Goal: Task Accomplishment & Management: Complete application form

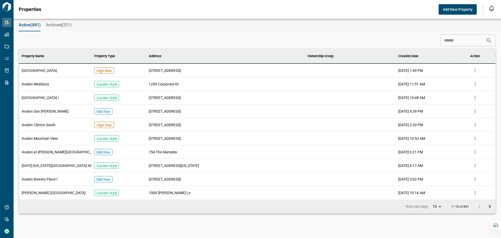
scroll to position [146, 474]
click at [465, 9] on span "Add New Property" at bounding box center [458, 9] width 30 height 5
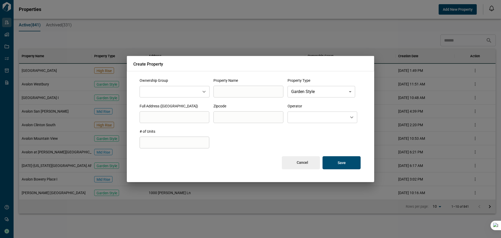
click at [178, 92] on input "text" at bounding box center [169, 91] width 55 height 7
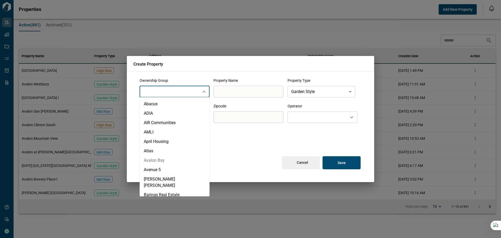
click at [177, 159] on li "Avalon Bay" at bounding box center [175, 159] width 70 height 9
type input "**********"
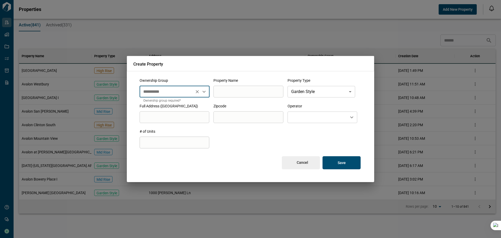
click at [246, 88] on input "search" at bounding box center [248, 91] width 70 height 15
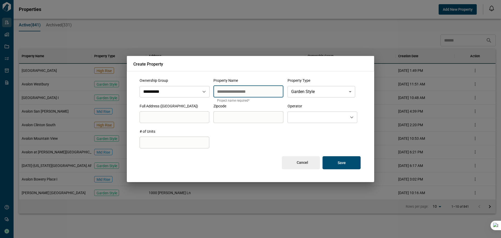
type input "**********"
click at [170, 113] on input "search" at bounding box center [175, 117] width 70 height 15
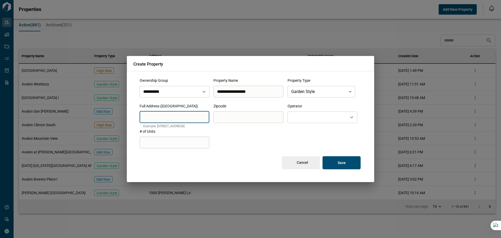
paste input "**********"
type input "**********"
click at [239, 118] on input "search" at bounding box center [248, 117] width 70 height 15
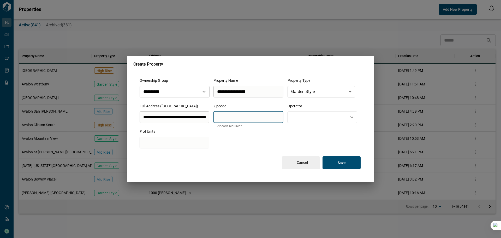
click at [303, 121] on div "​" at bounding box center [322, 116] width 70 height 11
type input "*****"
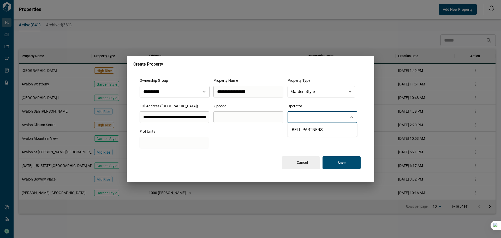
click at [303, 119] on input "text" at bounding box center [317, 117] width 55 height 7
click at [242, 151] on div "Cancel Save" at bounding box center [251, 158] width 222 height 21
click at [342, 164] on p "Save" at bounding box center [341, 162] width 8 height 5
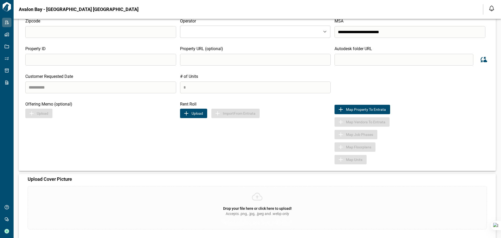
scroll to position [99, 0]
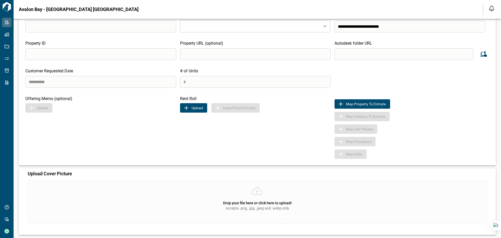
click at [252, 192] on icon at bounding box center [257, 191] width 11 height 8
click at [0, 0] on input "Drop your file here or click here to upload! Accepts .png, .jpg, .jpeg and .web…" at bounding box center [0, 0] width 0 height 0
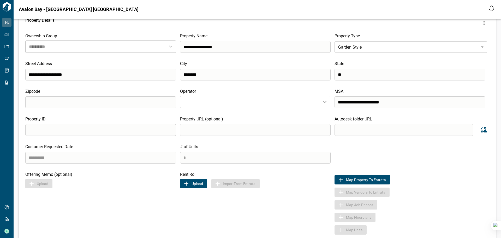
scroll to position [21, 0]
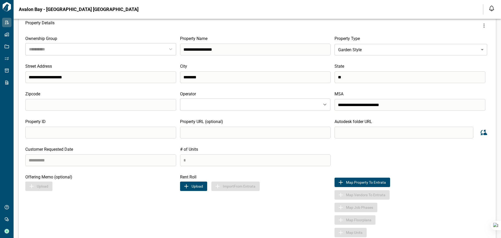
click at [193, 185] on button "Upload" at bounding box center [193, 185] width 27 height 9
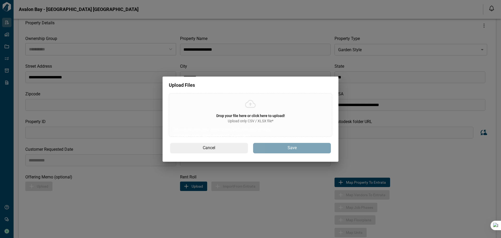
click at [259, 111] on div "Drop your file here or click here to upload! Upload only CSV / XLSX file* Uploa…" at bounding box center [250, 114] width 163 height 43
click at [0, 0] on input "Drop your file here or click here to upload! Upload only CSV / XLSX file* Uploa…" at bounding box center [0, 0] width 0 height 0
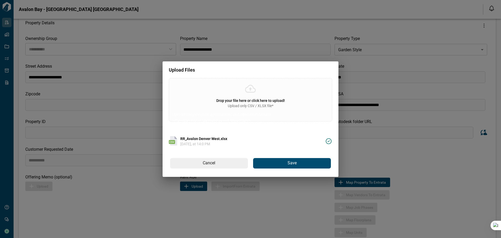
click at [267, 159] on button "Save" at bounding box center [292, 163] width 78 height 10
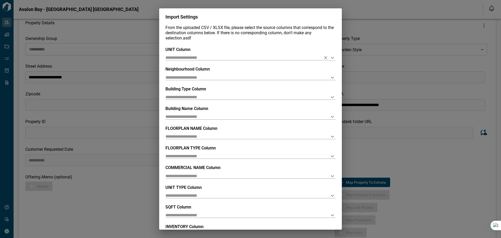
click at [176, 58] on input "text" at bounding box center [241, 57] width 153 height 5
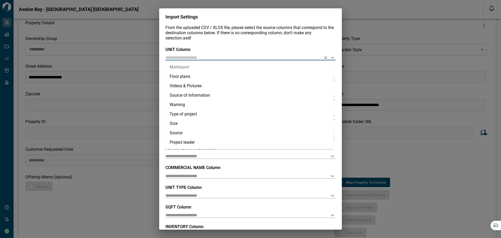
click at [201, 55] on div "UNIT Column" at bounding box center [250, 53] width 170 height 13
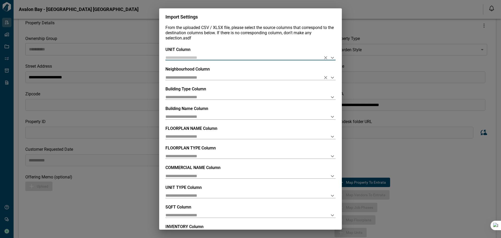
click at [200, 76] on input "text" at bounding box center [241, 77] width 153 height 5
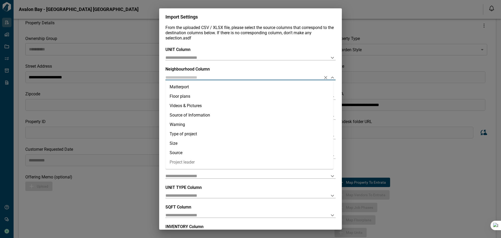
click at [196, 186] on span "UNIT TYPE Column" at bounding box center [183, 187] width 36 height 5
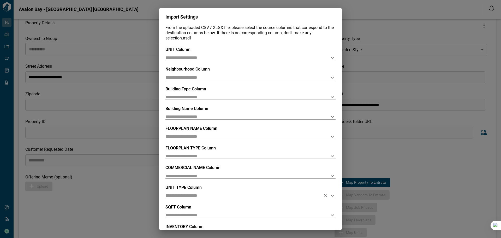
click at [193, 193] on input "text" at bounding box center [241, 195] width 153 height 5
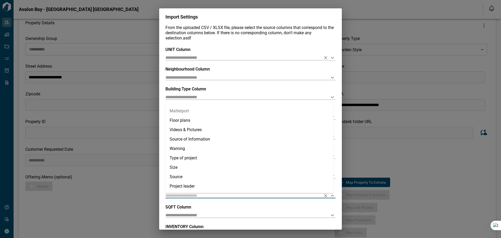
click at [219, 55] on input "text" at bounding box center [241, 57] width 153 height 5
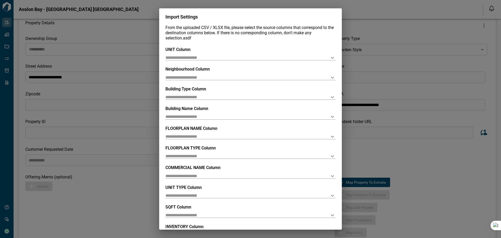
click at [221, 50] on div "UNIT Column" at bounding box center [250, 53] width 170 height 13
click at [331, 78] on icon "Open" at bounding box center [332, 77] width 6 height 6
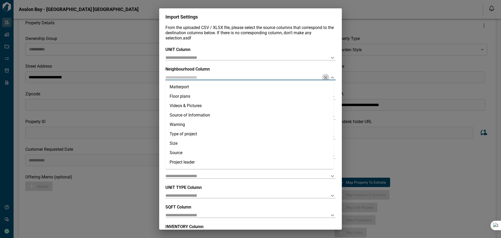
click at [325, 77] on icon "Clear" at bounding box center [325, 77] width 5 height 5
click at [323, 77] on icon "Clear" at bounding box center [325, 77] width 5 height 5
drag, startPoint x: 329, startPoint y: 60, endPoint x: 330, endPoint y: 57, distance: 3.6
click at [329, 60] on icon "Open" at bounding box center [332, 58] width 6 height 6
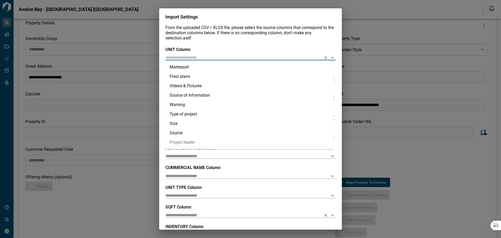
click at [251, 213] on input "text" at bounding box center [241, 214] width 153 height 5
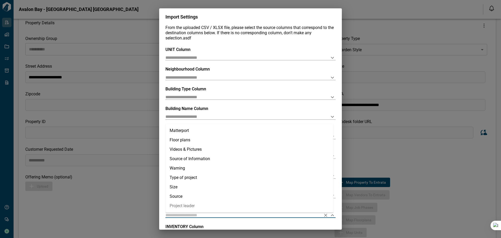
click at [201, 221] on div "UNIT Column Neighbourhood [GEOGRAPHIC_DATA] Type Column Building Name Column FL…" at bounding box center [250, 145] width 170 height 197
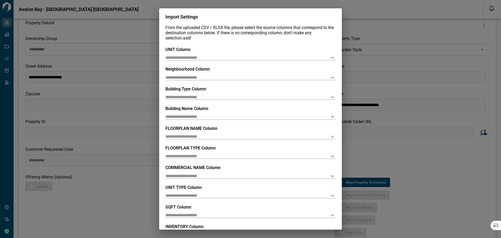
click at [200, 226] on span "INVENTORY Column" at bounding box center [184, 226] width 38 height 5
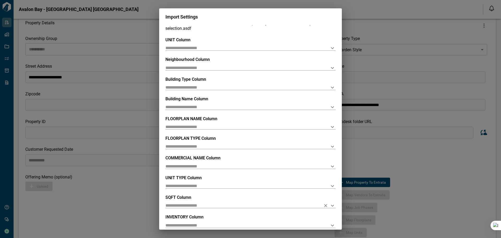
scroll to position [36, 0]
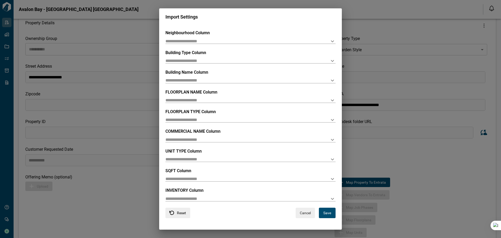
click at [189, 193] on div "INVENTORY Column" at bounding box center [250, 193] width 170 height 13
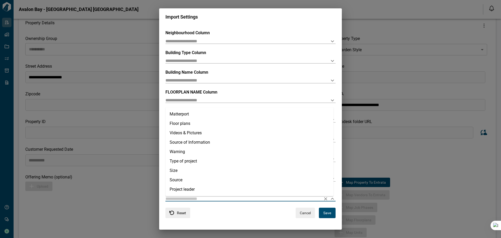
click at [189, 196] on input "text" at bounding box center [241, 198] width 153 height 5
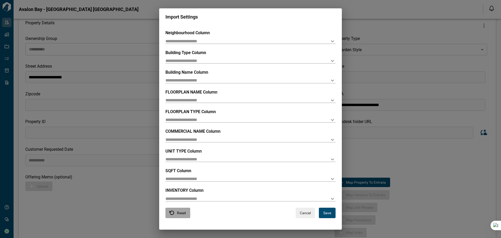
click at [181, 212] on button "Reset" at bounding box center [177, 212] width 25 height 10
click at [182, 211] on button "Reset" at bounding box center [177, 212] width 25 height 10
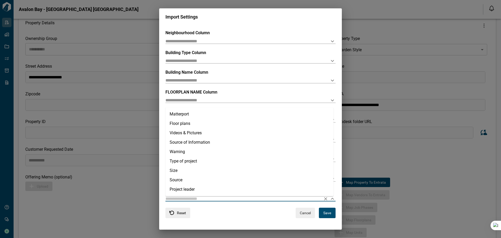
click at [190, 197] on input "text" at bounding box center [241, 198] width 153 height 5
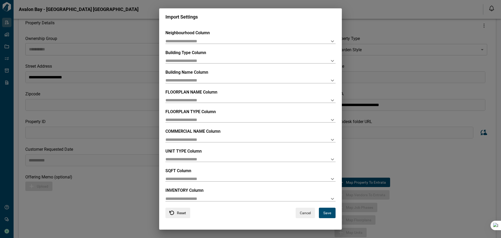
drag, startPoint x: 306, startPoint y: 215, endPoint x: 324, endPoint y: 206, distance: 20.1
click at [306, 215] on button "Cancel" at bounding box center [304, 212] width 19 height 10
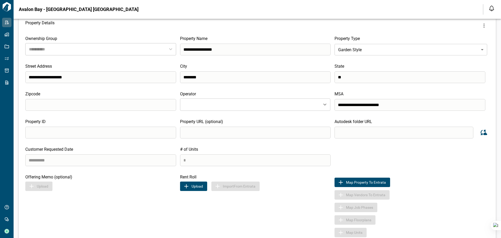
click at [359, 130] on input "search" at bounding box center [403, 132] width 139 height 12
paste input "**********"
type input "**********"
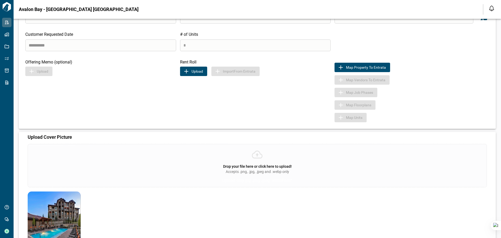
scroll to position [135, 0]
click at [198, 71] on button "Upload" at bounding box center [193, 70] width 27 height 9
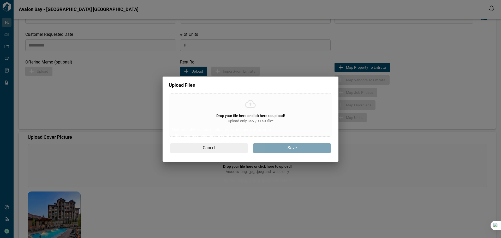
click at [230, 112] on div "Drop your file here or click here to upload! Upload only CSV / XLSX file* Uploa…" at bounding box center [250, 114] width 163 height 43
click at [0, 0] on input "Drop your file here or click here to upload! Upload only CSV / XLSX file* Uploa…" at bounding box center [0, 0] width 0 height 0
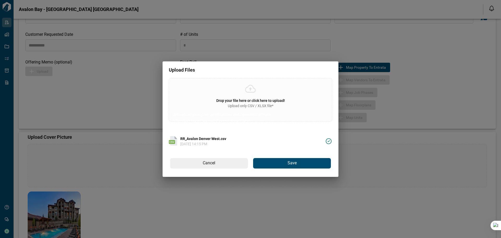
click at [270, 160] on button "Save" at bounding box center [292, 163] width 78 height 10
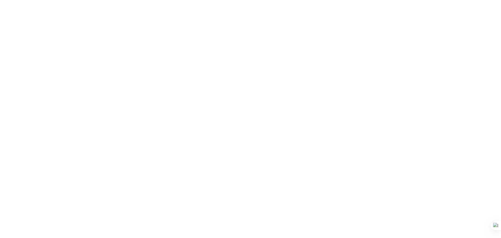
click at [233, 0] on html at bounding box center [250, 0] width 501 height 0
click at [286, 0] on html at bounding box center [250, 0] width 501 height 0
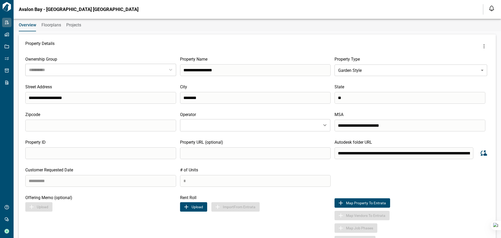
type input "**********"
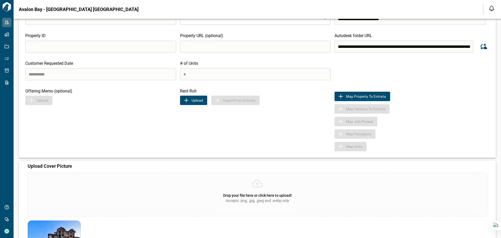
scroll to position [99, 0]
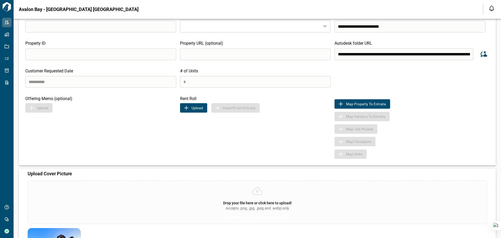
click at [192, 108] on button "Upload" at bounding box center [193, 107] width 27 height 9
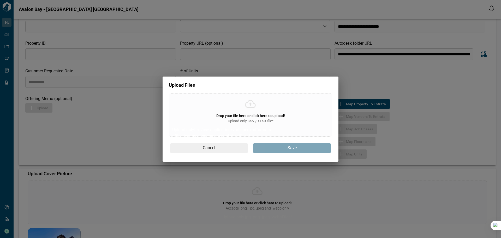
click at [270, 115] on span "Drop your file here or click here to upload!" at bounding box center [250, 115] width 69 height 4
click at [0, 0] on input "Drop your file here or click here to upload! Upload only CSV / XLSX file* Uploa…" at bounding box center [0, 0] width 0 height 0
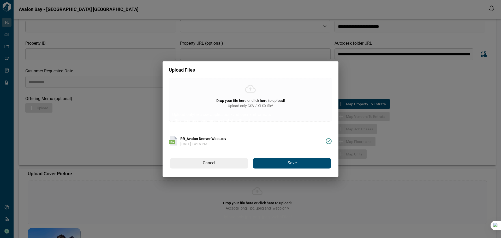
click at [280, 162] on button "Save" at bounding box center [292, 163] width 78 height 10
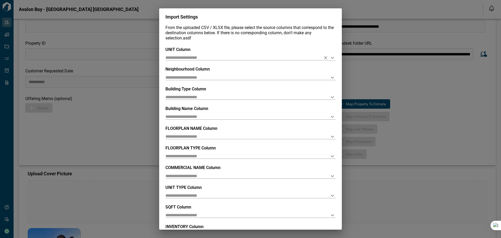
click at [205, 60] on div at bounding box center [250, 57] width 170 height 5
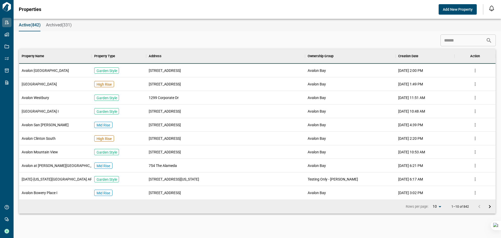
scroll to position [146, 474]
click at [43, 72] on span "Avalon Denver West" at bounding box center [45, 70] width 47 height 5
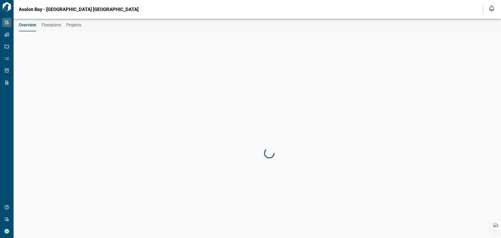
type input "**********"
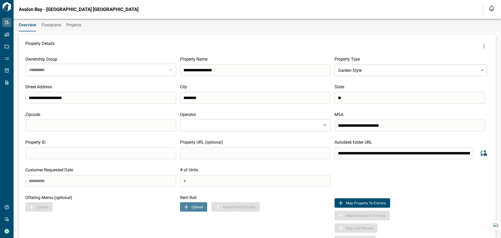
click at [190, 206] on button "Upload" at bounding box center [193, 206] width 27 height 9
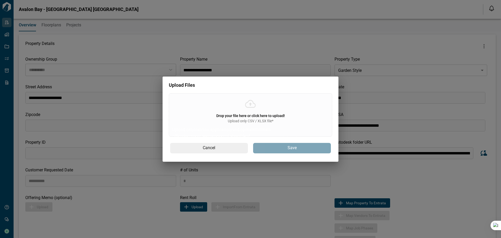
click at [222, 121] on div "Upload only CSV / XLSX file*" at bounding box center [250, 120] width 69 height 5
click at [0, 0] on input "Drop your file here or click here to upload! Upload only CSV / XLSX file* Uploa…" at bounding box center [0, 0] width 0 height 0
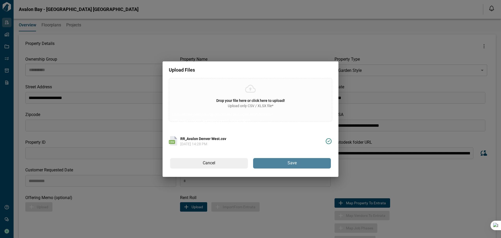
click at [289, 162] on span "Save" at bounding box center [291, 162] width 9 height 5
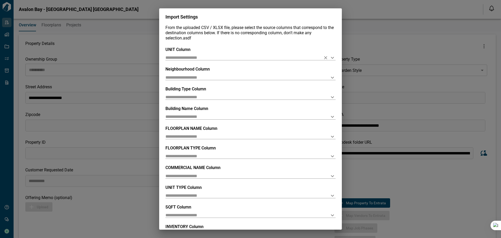
click at [210, 56] on input "text" at bounding box center [241, 57] width 153 height 5
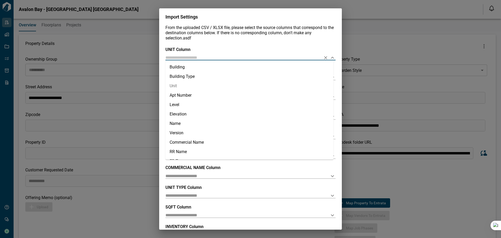
click at [186, 87] on li "Unit" at bounding box center [249, 85] width 168 height 9
type input "****"
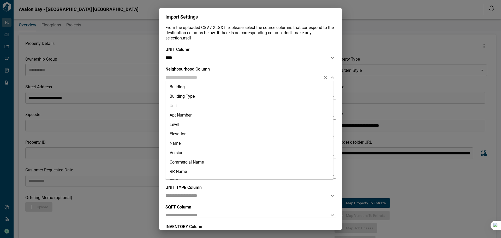
click at [190, 78] on input "text" at bounding box center [241, 77] width 153 height 5
click at [192, 145] on li "Neighborhood" at bounding box center [249, 144] width 168 height 9
type input "**********"
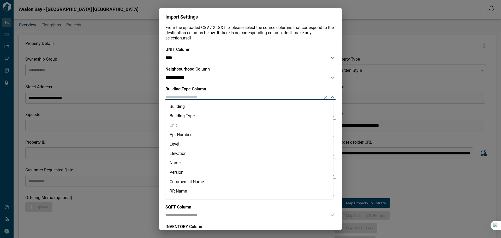
click at [186, 95] on input "text" at bounding box center [241, 96] width 153 height 5
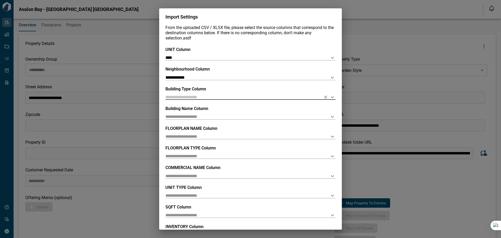
click at [186, 95] on input "text" at bounding box center [241, 96] width 153 height 5
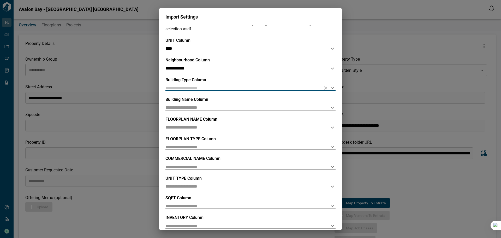
scroll to position [36, 0]
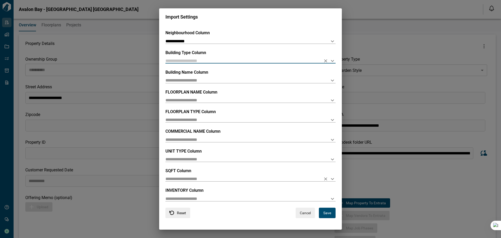
click at [191, 177] on input "text" at bounding box center [241, 178] width 153 height 5
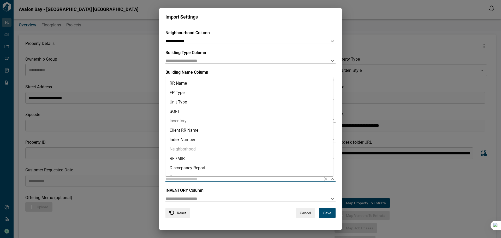
scroll to position [93, 0]
click at [180, 106] on li "SQFT" at bounding box center [249, 103] width 168 height 9
type input "****"
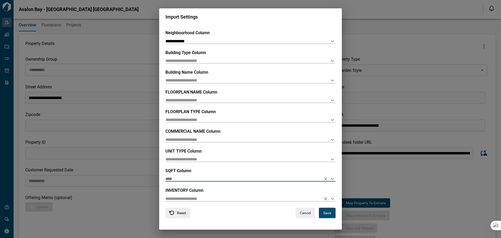
click at [198, 196] on input "text" at bounding box center [241, 198] width 153 height 5
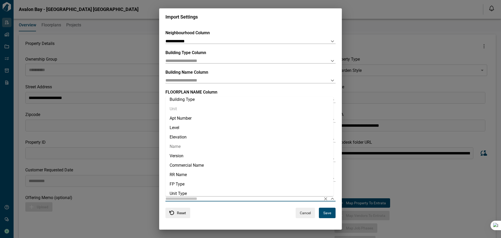
scroll to position [52, 0]
click at [193, 174] on li "Inventory" at bounding box center [249, 173] width 168 height 9
type input "*********"
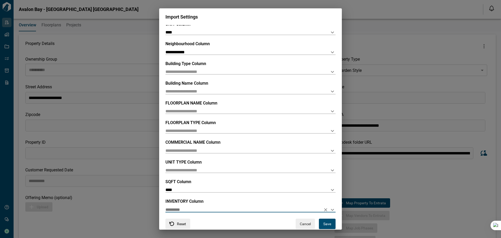
scroll to position [26, 0]
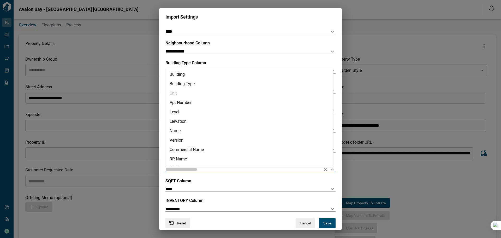
click at [202, 168] on input "text" at bounding box center [241, 169] width 153 height 5
click at [185, 150] on li "Unit Type" at bounding box center [249, 151] width 168 height 9
type input "*********"
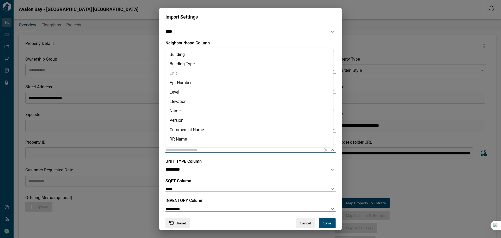
click at [197, 148] on input "text" at bounding box center [241, 149] width 153 height 5
click at [196, 130] on li "Commercial Name" at bounding box center [249, 129] width 168 height 9
type input "**********"
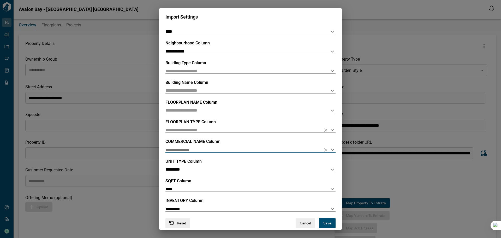
click at [194, 131] on input "text" at bounding box center [241, 129] width 153 height 5
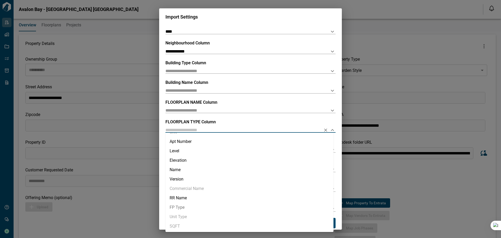
click at [184, 206] on li "FP Type" at bounding box center [249, 206] width 168 height 9
type input "*******"
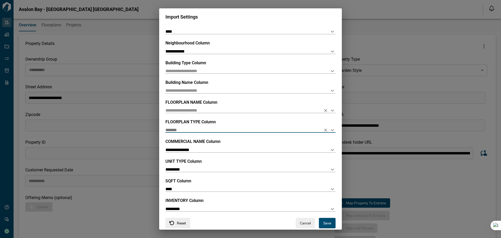
click at [195, 110] on input "text" at bounding box center [241, 110] width 153 height 5
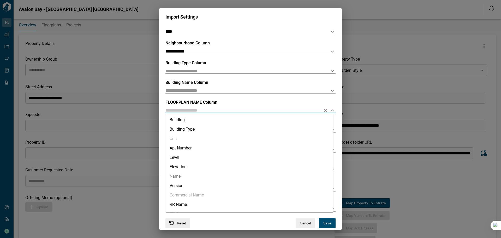
click at [180, 177] on li "Name" at bounding box center [249, 175] width 168 height 9
type input "****"
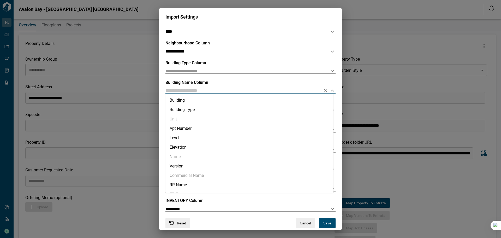
click at [192, 91] on input "text" at bounding box center [241, 90] width 153 height 5
click at [191, 100] on li "Building" at bounding box center [249, 99] width 168 height 9
type input "********"
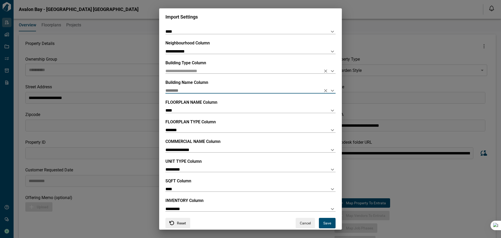
click at [193, 70] on input "text" at bounding box center [241, 70] width 153 height 5
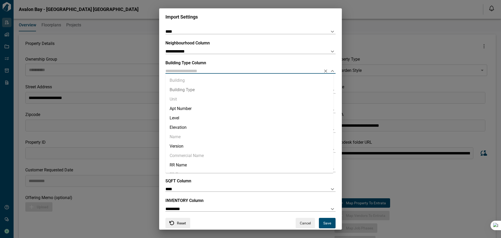
click at [190, 90] on li "Building Type" at bounding box center [249, 89] width 168 height 9
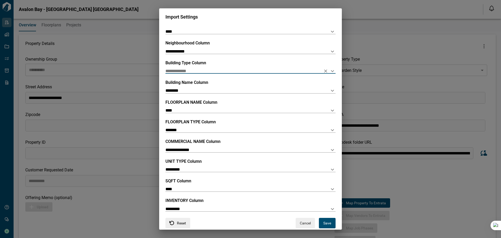
type input "**********"
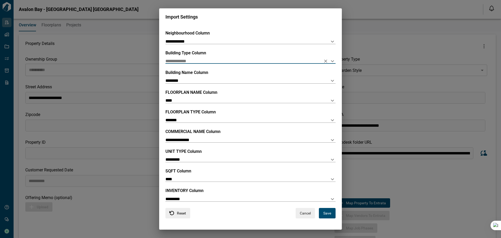
scroll to position [36, 0]
click at [325, 212] on button "Save" at bounding box center [327, 212] width 17 height 10
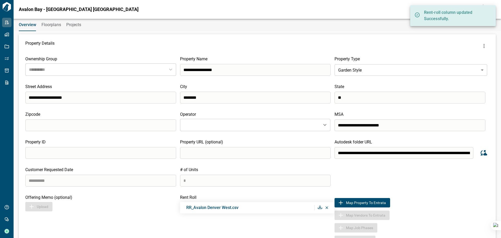
scroll to position [0, 0]
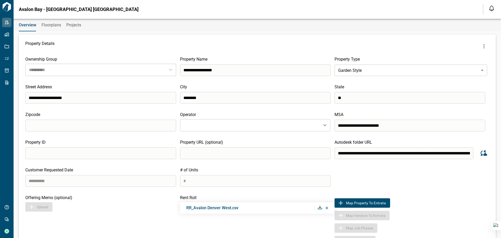
click at [53, 27] on span "Floorplans" at bounding box center [51, 24] width 20 height 5
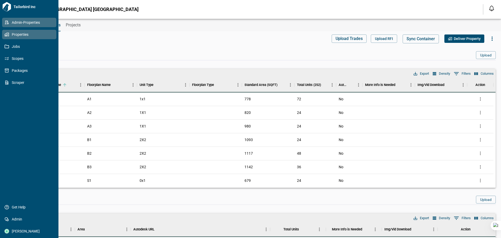
click at [18, 34] on span "Properties" at bounding box center [30, 34] width 42 height 5
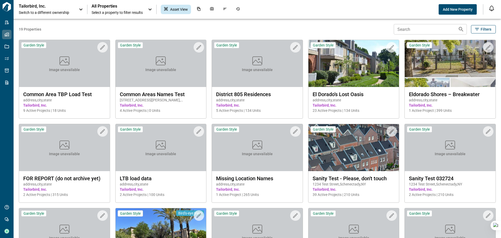
click at [75, 8] on div "Tailorbird, Inc. Switch to a different ownership" at bounding box center [51, 9] width 65 height 11
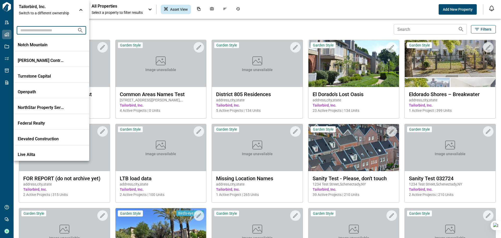
click at [45, 29] on input "text" at bounding box center [45, 30] width 56 height 10
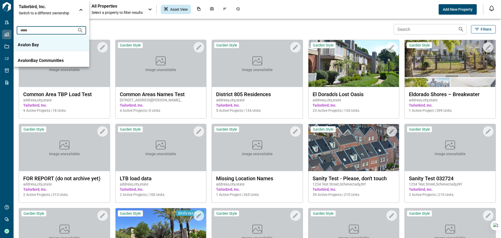
type input "*****"
click at [34, 44] on p "Avalon Bay" at bounding box center [41, 44] width 47 height 5
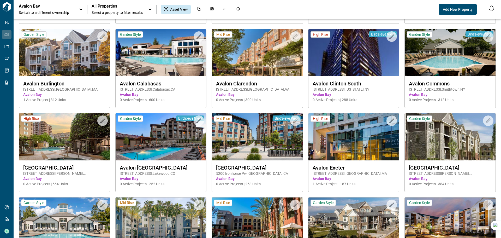
scroll to position [443, 0]
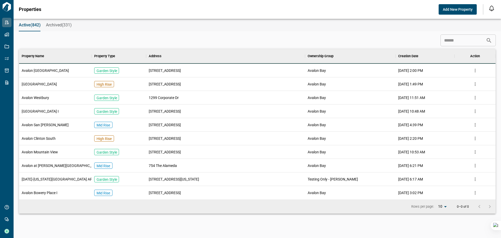
scroll to position [146, 474]
click at [41, 70] on span "Avalon [GEOGRAPHIC_DATA]" at bounding box center [45, 70] width 47 height 5
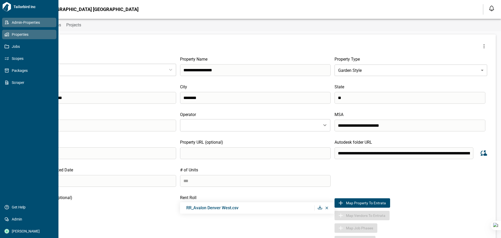
click at [24, 34] on span "Properties" at bounding box center [30, 34] width 42 height 5
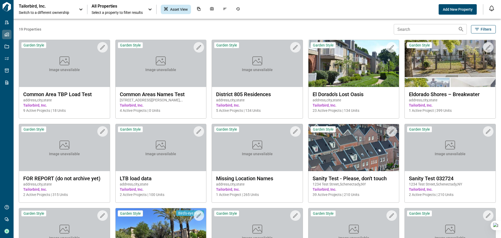
click at [70, 12] on span "Switch to a different ownership" at bounding box center [46, 12] width 55 height 5
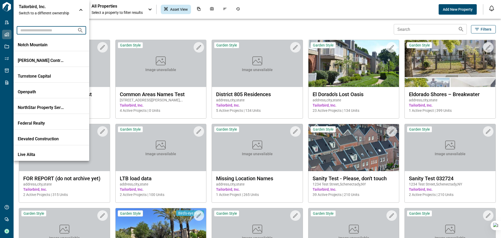
click at [44, 30] on input "text" at bounding box center [45, 30] width 56 height 10
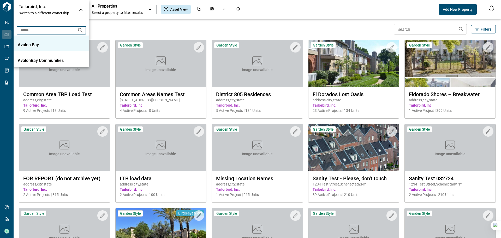
type input "******"
click at [34, 45] on p "Avalon Bay" at bounding box center [41, 44] width 47 height 5
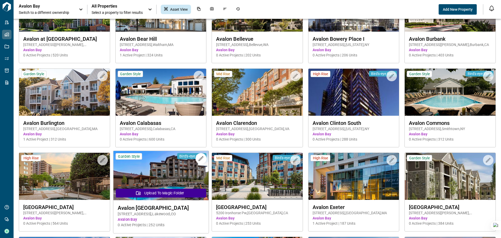
scroll to position [417, 0]
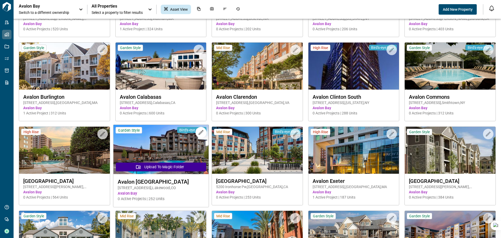
click at [165, 144] on img at bounding box center [160, 149] width 95 height 49
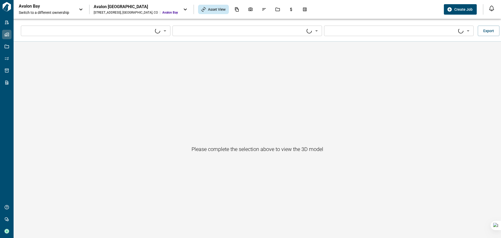
type input "****"
